Goal: Communication & Community: Answer question/provide support

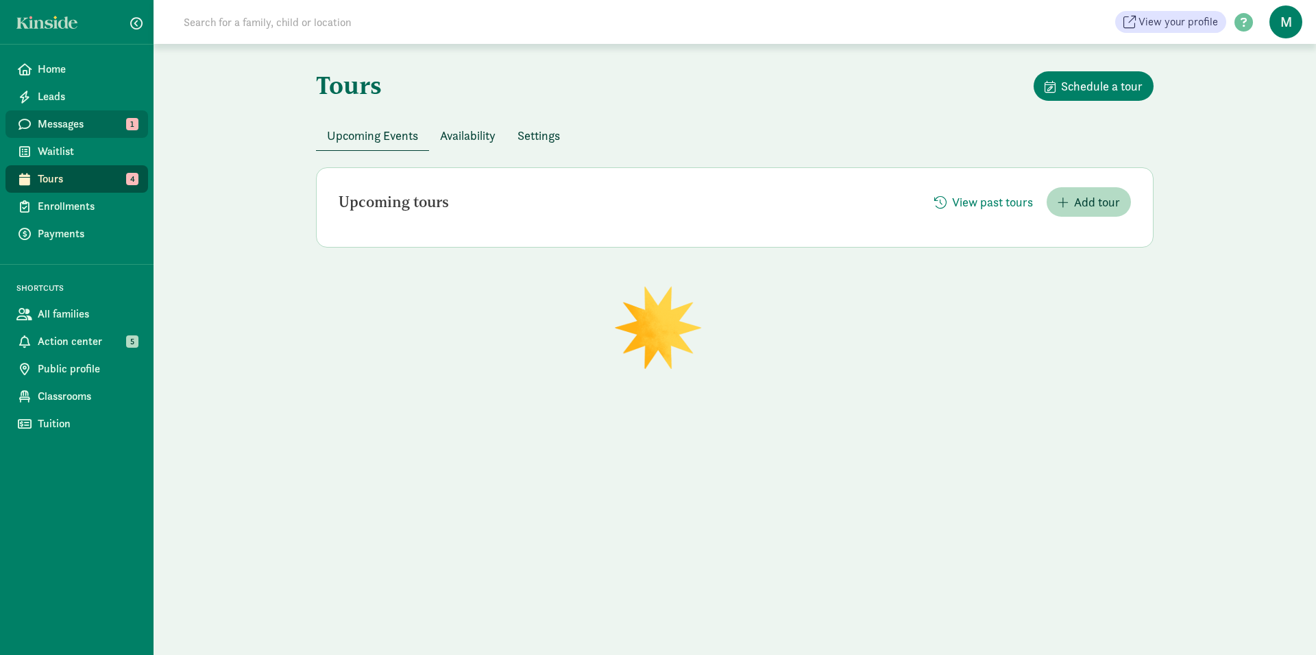
click at [54, 120] on span "Messages" at bounding box center [87, 124] width 99 height 16
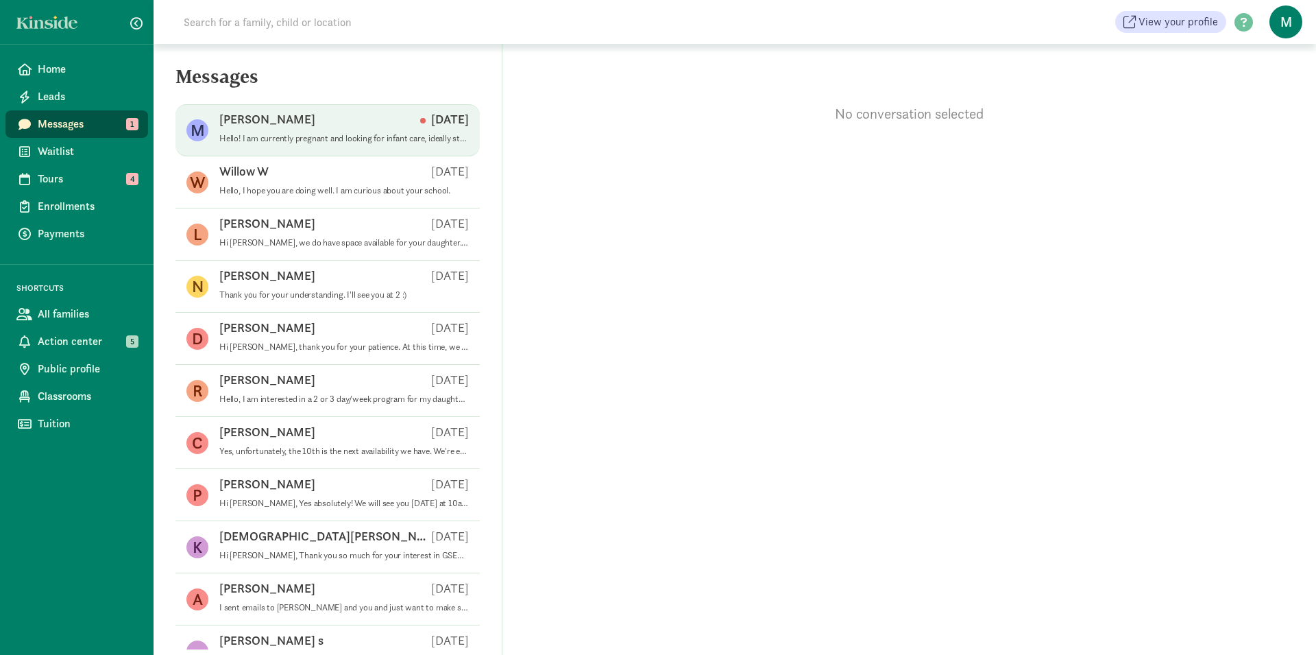
click at [369, 148] on span "[PERSON_NAME] O [DATE] Hello! I am currently pregnant and looking for infant ca…" at bounding box center [344, 130] width 250 height 38
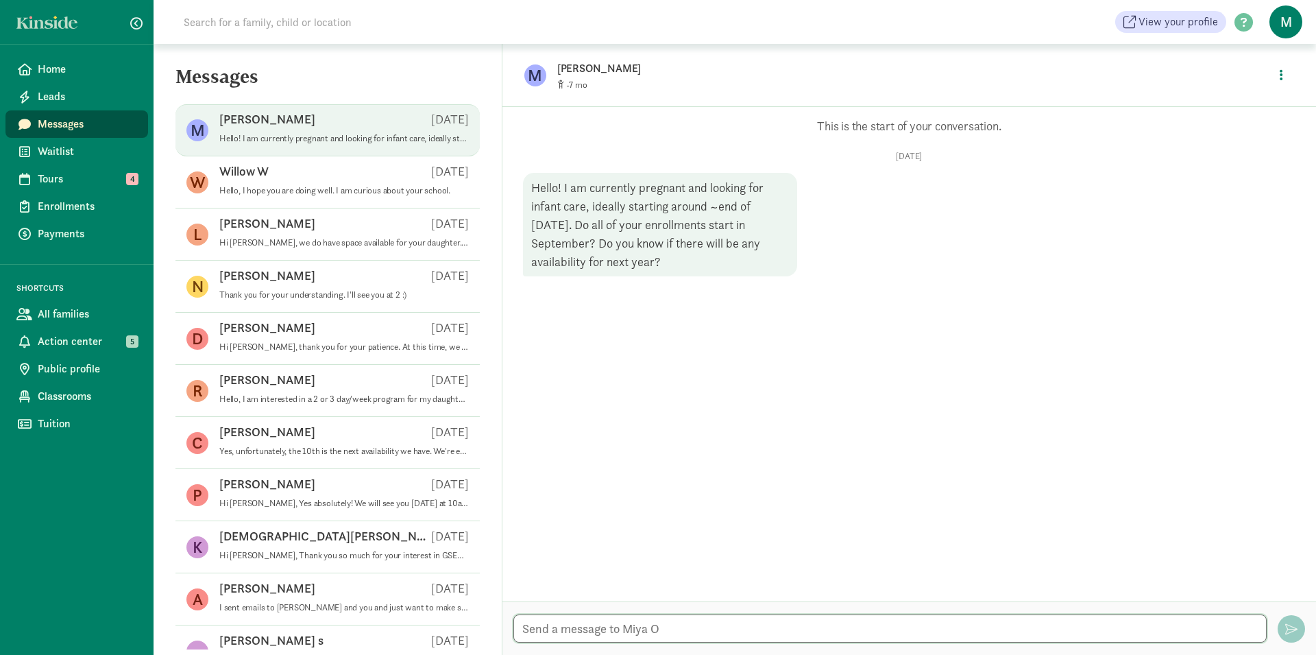
click at [780, 625] on textarea at bounding box center [890, 628] width 753 height 28
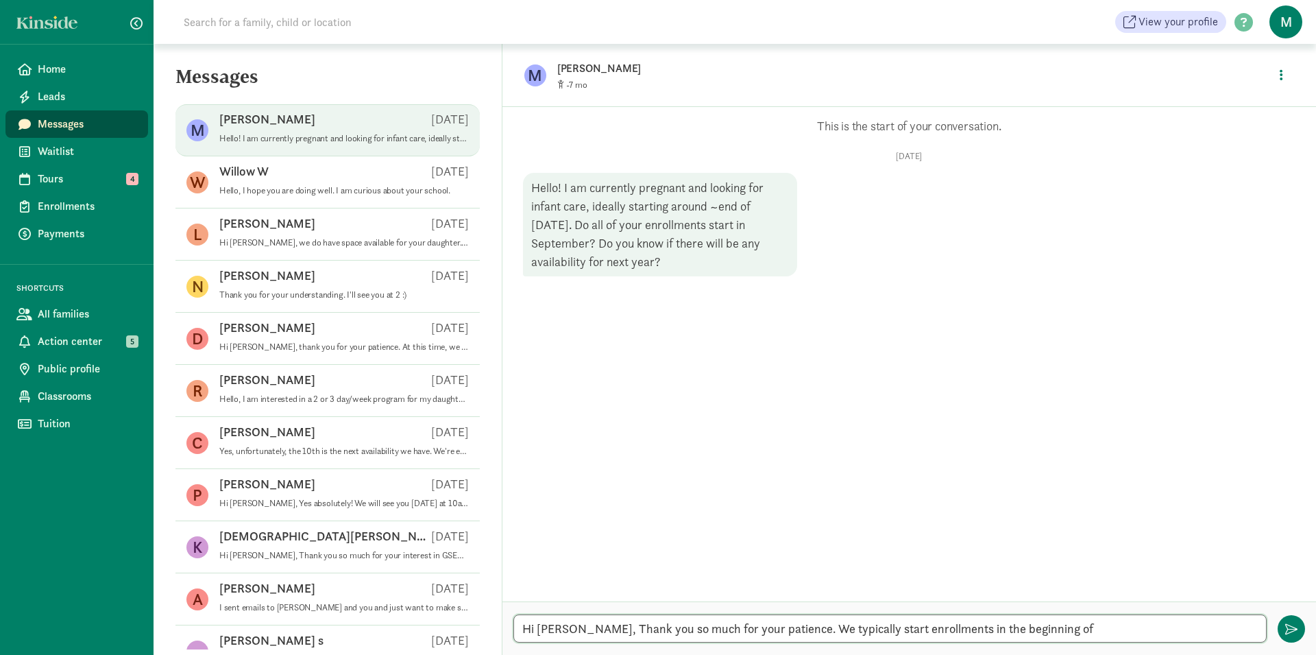
click at [1071, 625] on textarea "Hi [PERSON_NAME], Thank you so much for your patience. We typically start enrol…" at bounding box center [890, 628] width 753 height 28
click at [1191, 629] on textarea "Hi [PERSON_NAME], Thank you so much for your patience. We typically start enrol…" at bounding box center [890, 628] width 753 height 28
drag, startPoint x: 1204, startPoint y: 631, endPoint x: 1094, endPoint y: 628, distance: 110.4
click at [1094, 628] on textarea "Hi [PERSON_NAME], Thank you so much for your patience. We typically start enrol…" at bounding box center [890, 628] width 753 height 28
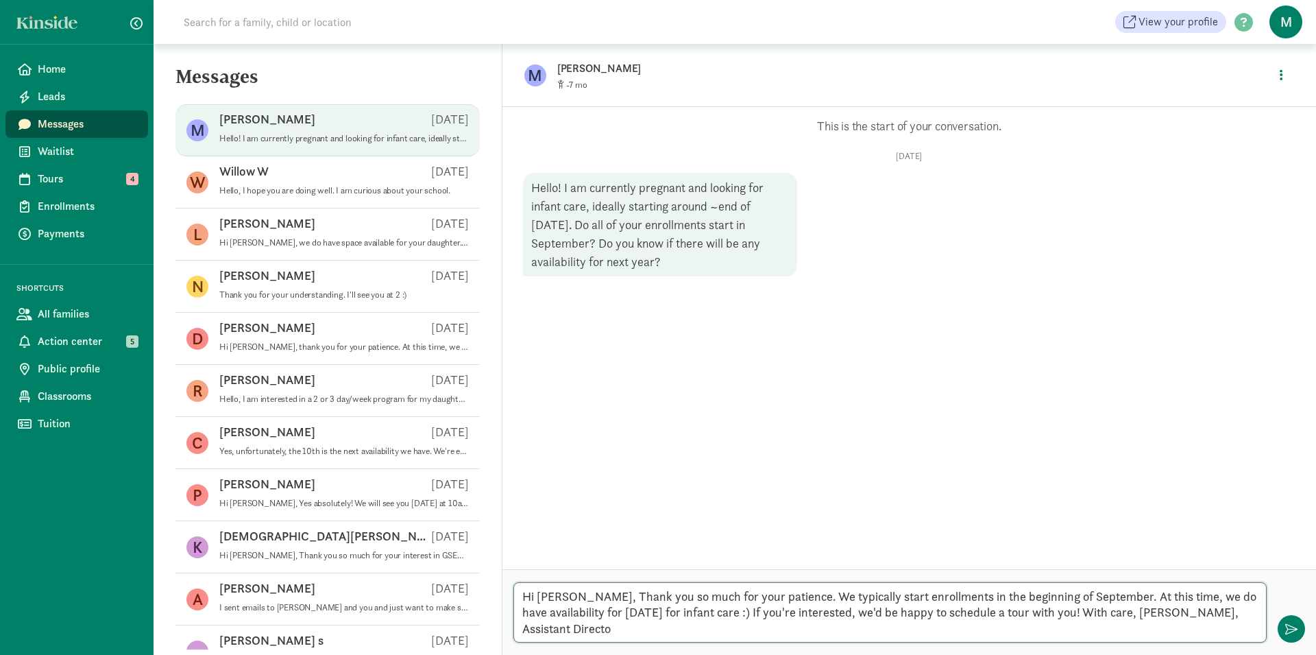
type textarea "Hi [PERSON_NAME], Thank you so much for your patience. We typically start enrol…"
